Goal: Transaction & Acquisition: Purchase product/service

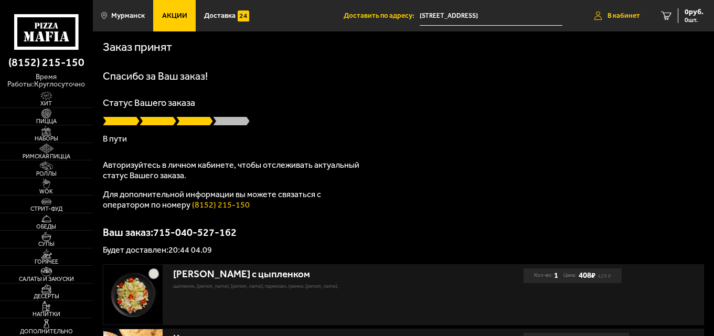
click at [625, 16] on span "В кабинет" at bounding box center [623, 15] width 33 height 7
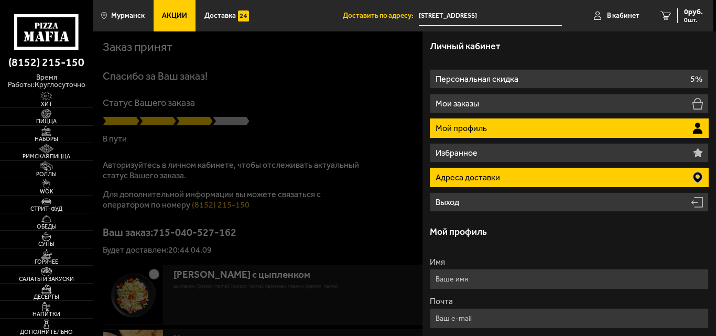
click at [567, 179] on li "Адреса доставки" at bounding box center [569, 177] width 279 height 19
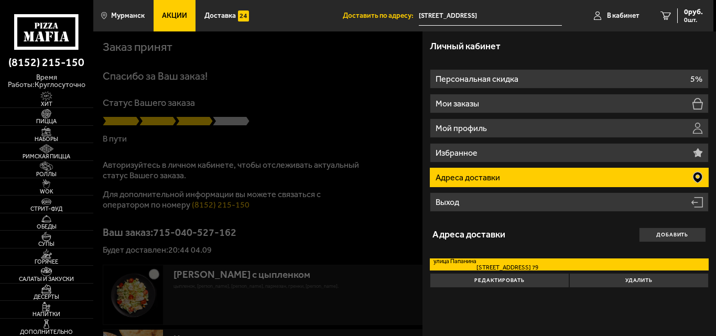
click at [542, 180] on li "Адреса доставки" at bounding box center [569, 177] width 279 height 19
click at [697, 181] on icon at bounding box center [697, 177] width 9 height 11
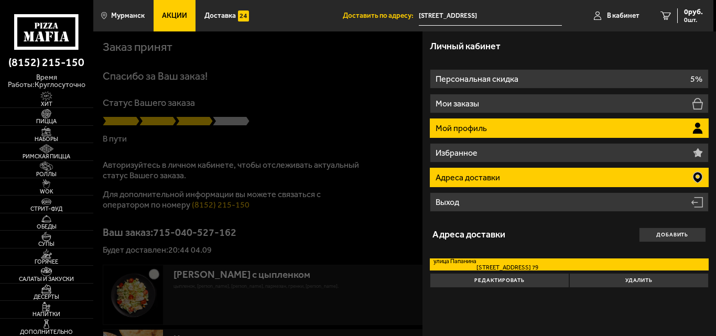
click at [505, 129] on li "Мой профиль" at bounding box center [569, 128] width 279 height 19
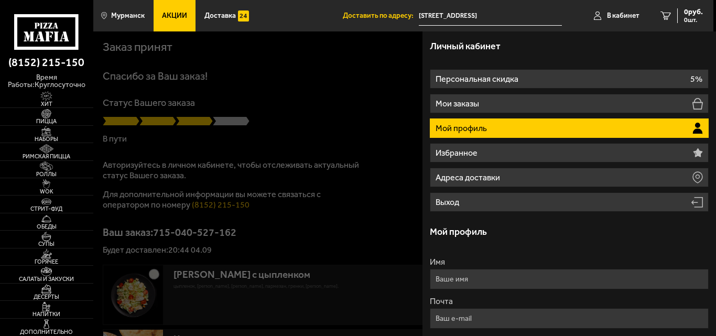
click at [481, 130] on p "Мой профиль" at bounding box center [462, 128] width 53 height 8
drag, startPoint x: 369, startPoint y: 98, endPoint x: 372, endPoint y: 113, distance: 15.6
click at [370, 98] on div at bounding box center [451, 199] width 716 height 336
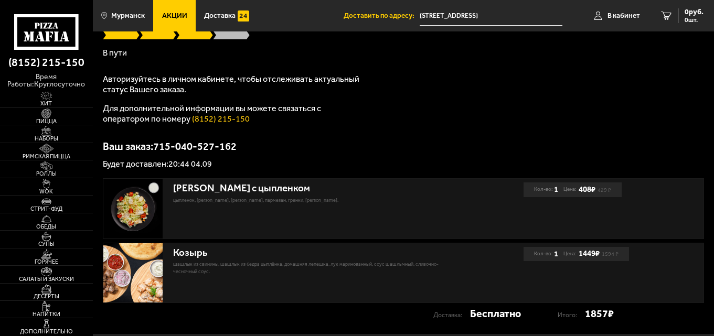
scroll to position [152, 0]
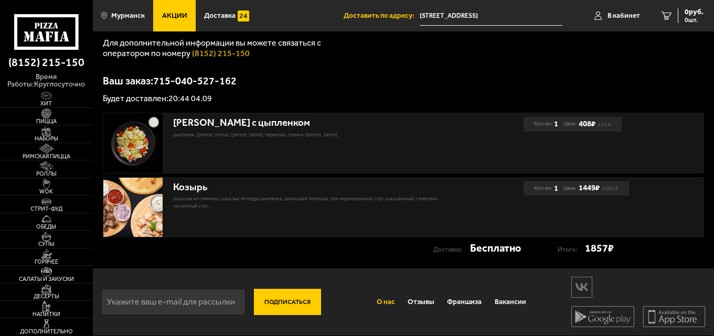
click at [390, 301] on link "О нас" at bounding box center [385, 302] width 31 height 24
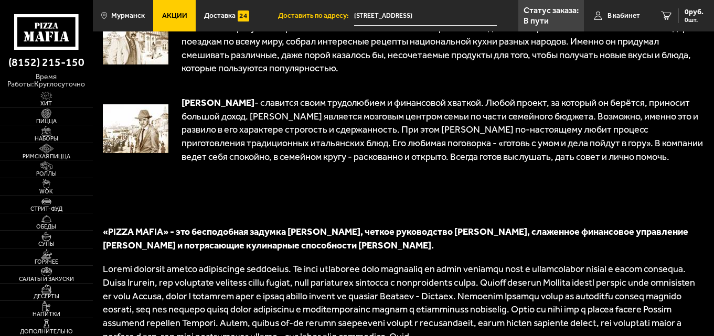
scroll to position [315, 0]
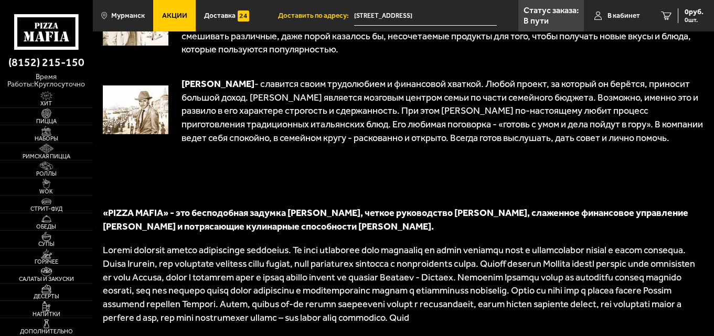
click at [349, 309] on span at bounding box center [399, 283] width 592 height 79
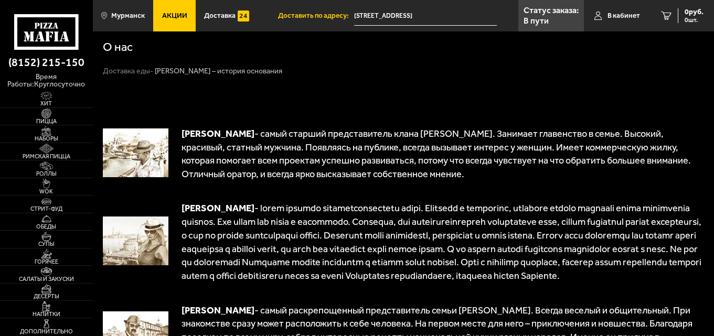
click at [540, 11] on p "Статус заказа:" at bounding box center [550, 10] width 55 height 8
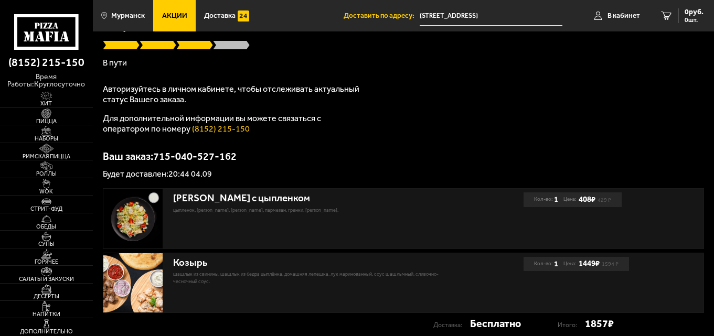
scroll to position [52, 0]
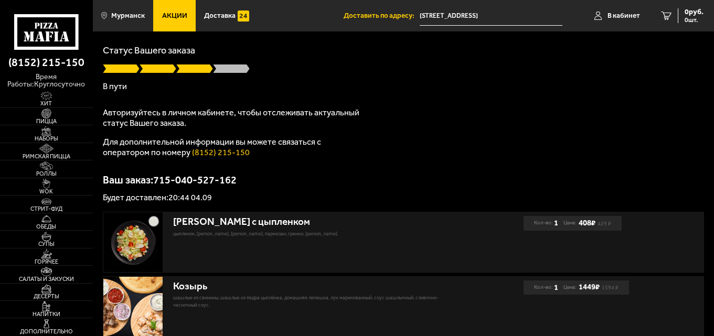
click at [150, 245] on img at bounding box center [132, 241] width 59 height 59
click at [50, 271] on img at bounding box center [46, 272] width 28 height 10
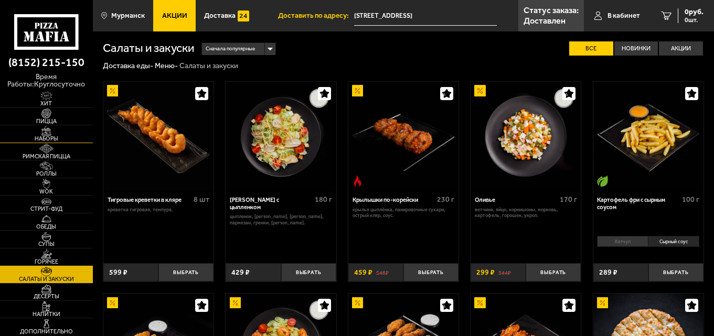
click at [53, 132] on img at bounding box center [46, 131] width 28 height 10
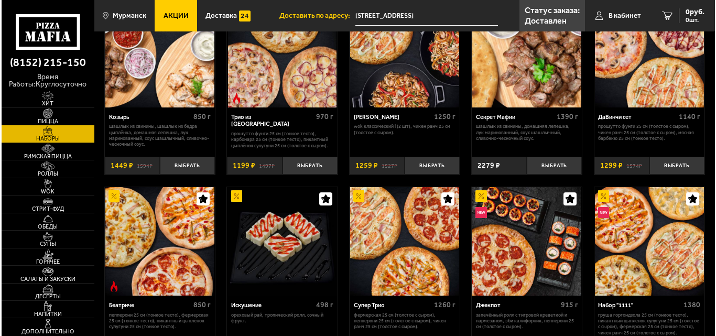
scroll to position [472, 0]
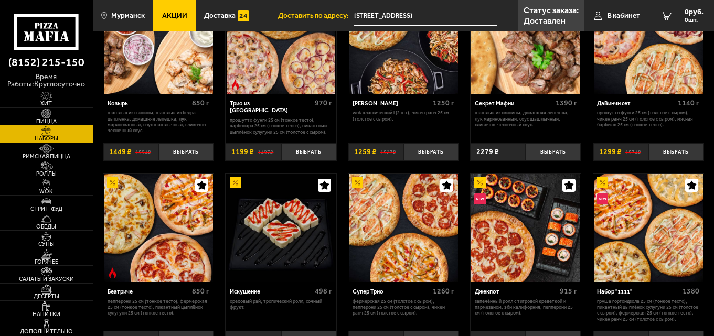
click at [154, 68] on img at bounding box center [158, 39] width 109 height 109
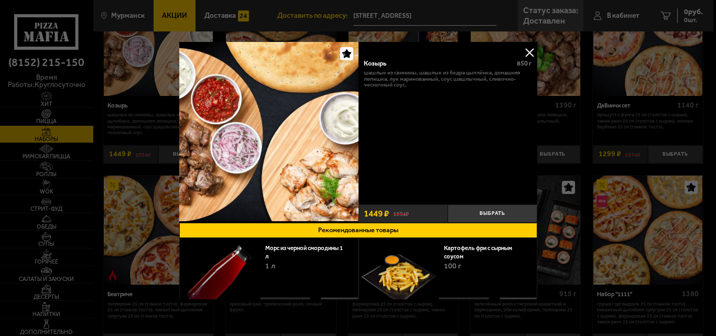
click at [527, 51] on button at bounding box center [530, 53] width 16 height 16
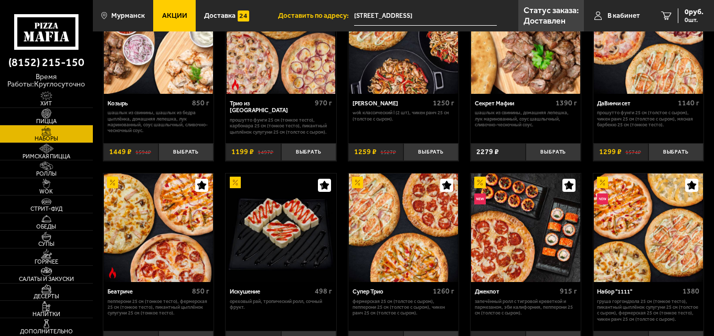
click at [190, 53] on img at bounding box center [158, 39] width 109 height 109
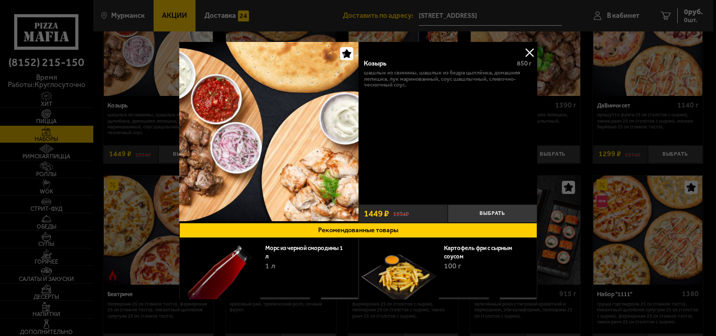
click at [526, 49] on button at bounding box center [530, 53] width 16 height 16
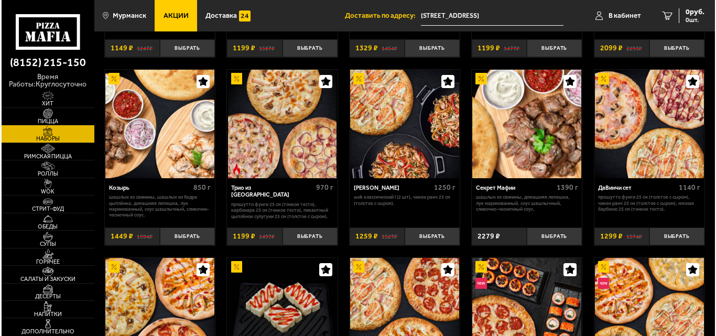
scroll to position [472, 0]
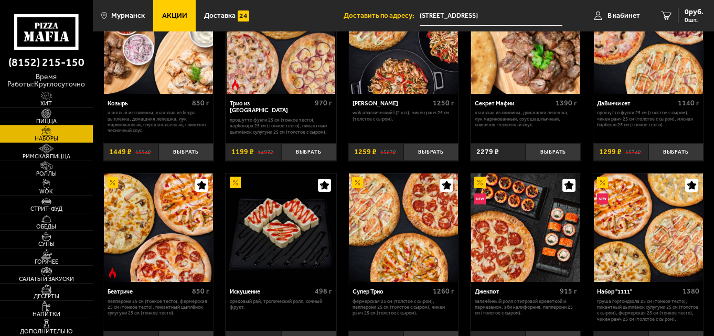
click at [177, 77] on img at bounding box center [158, 39] width 109 height 109
